Goal: Task Accomplishment & Management: Manage account settings

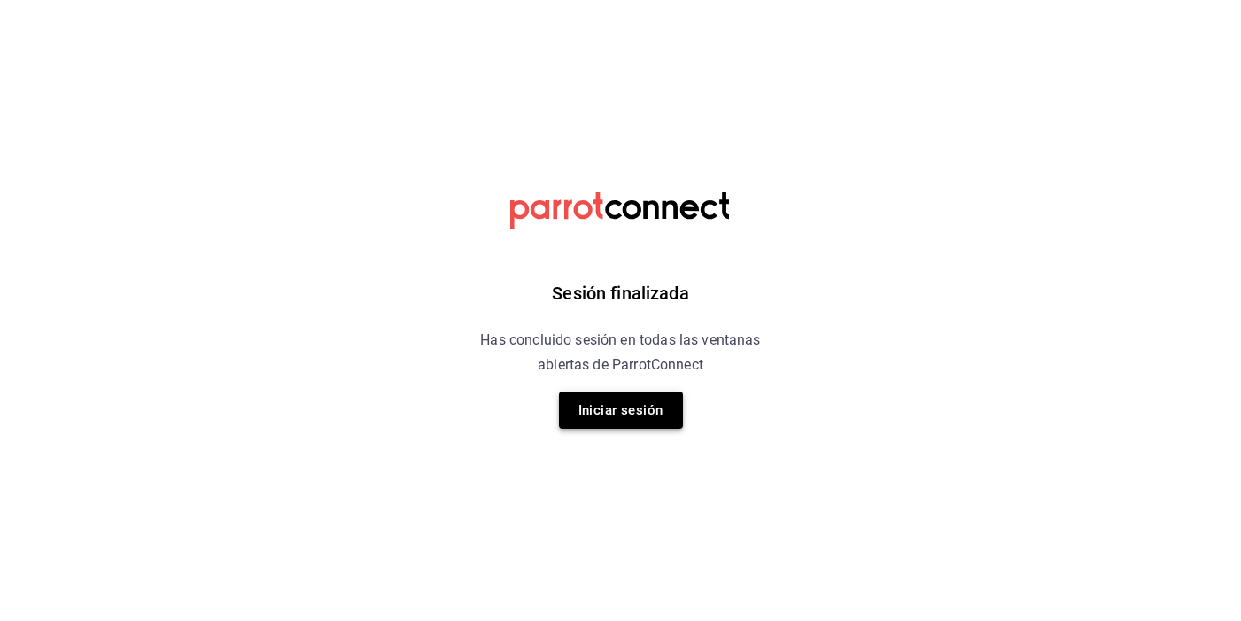
click at [618, 404] on button "Iniciar sesión" at bounding box center [621, 410] width 124 height 37
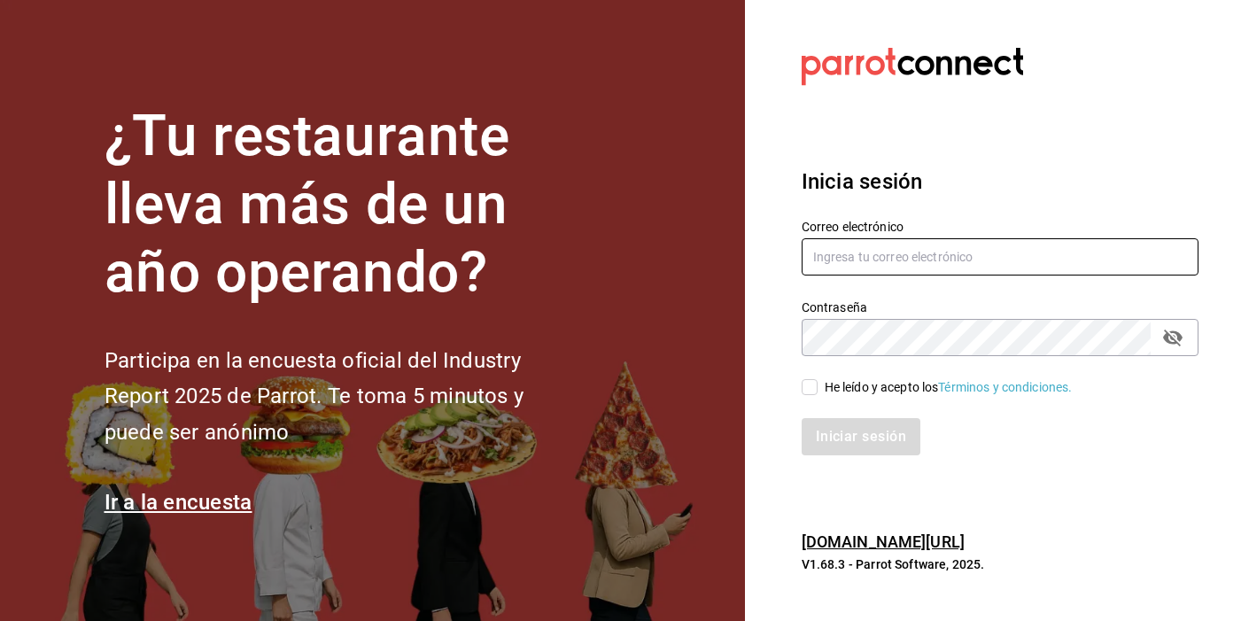
click at [895, 256] on input "text" at bounding box center [1000, 256] width 397 height 37
type input "360grados@edomex.com"
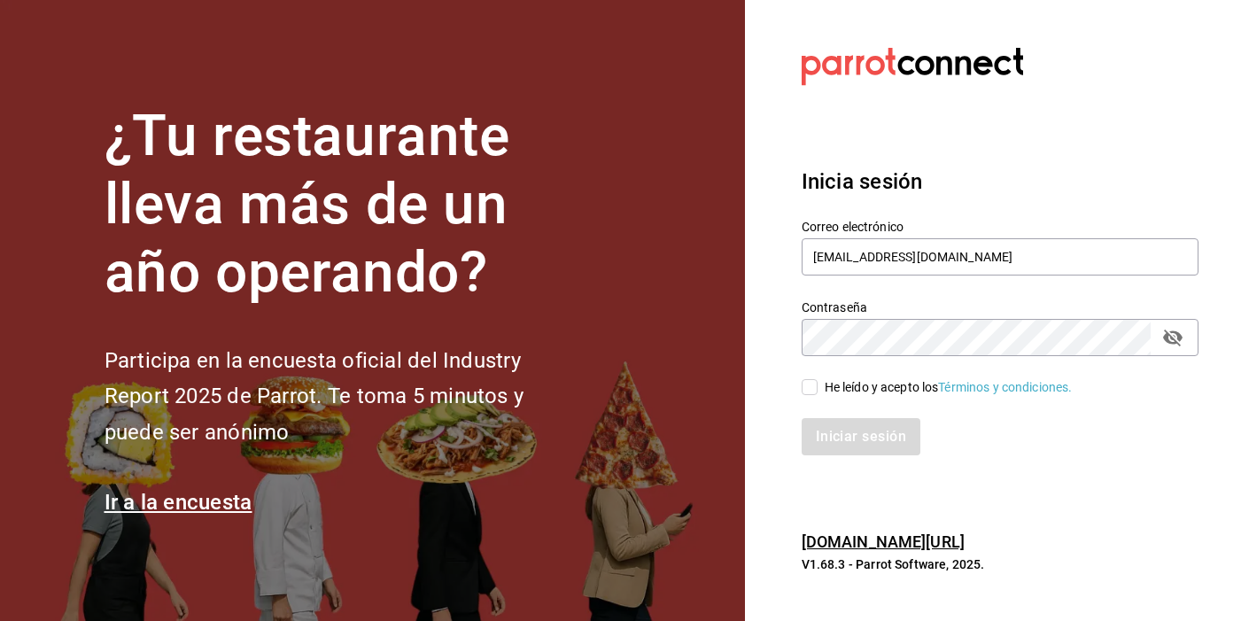
click at [808, 388] on input "He leído y acepto los Términos y condiciones." at bounding box center [810, 387] width 16 height 16
checkbox input "true"
click at [846, 432] on button "Iniciar sesión" at bounding box center [862, 436] width 121 height 37
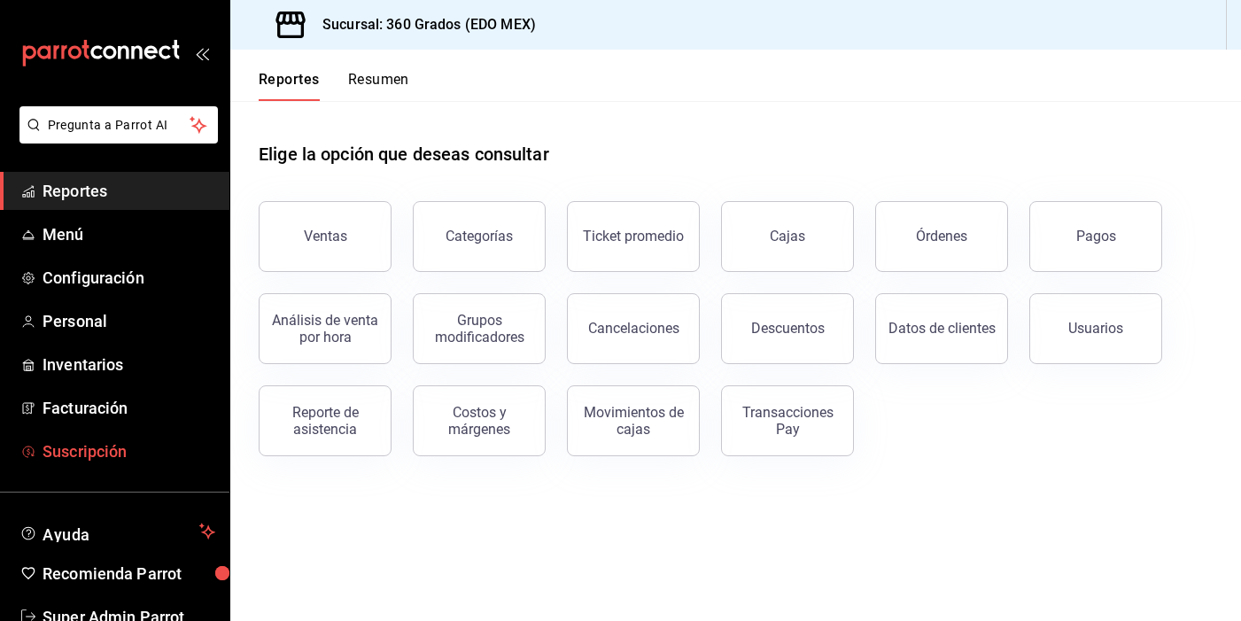
click at [76, 445] on span "Suscripción" at bounding box center [129, 451] width 173 height 24
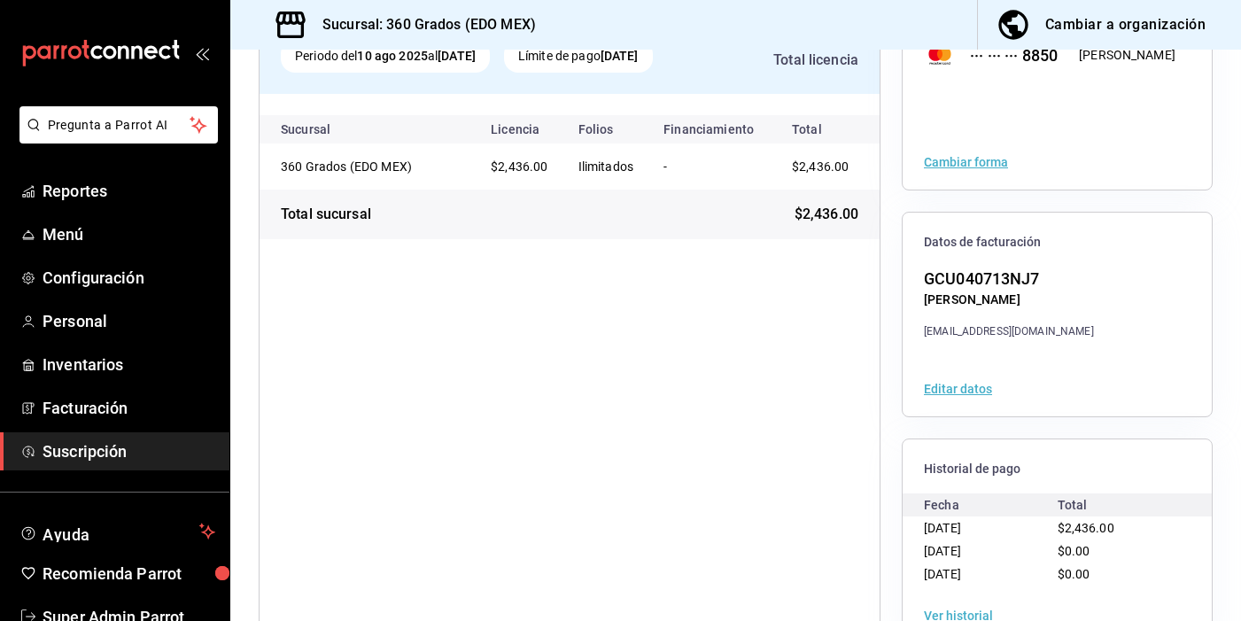
scroll to position [218, 0]
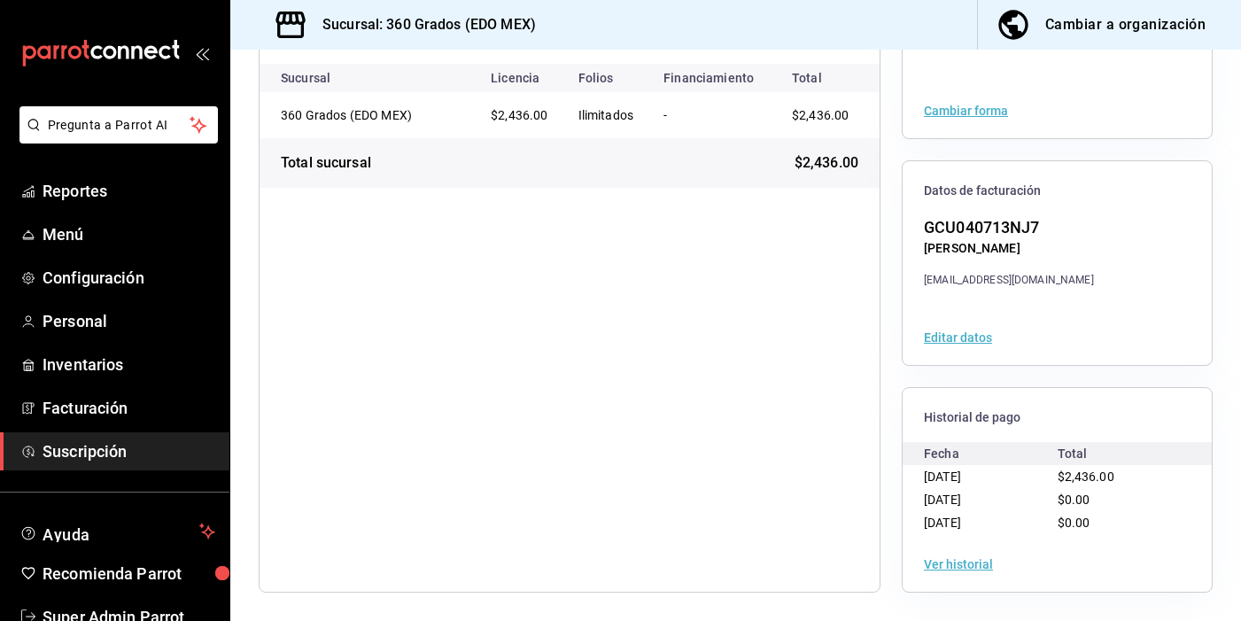
click at [950, 566] on button "Ver historial" at bounding box center [958, 564] width 69 height 12
